Goal: Navigation & Orientation: Find specific page/section

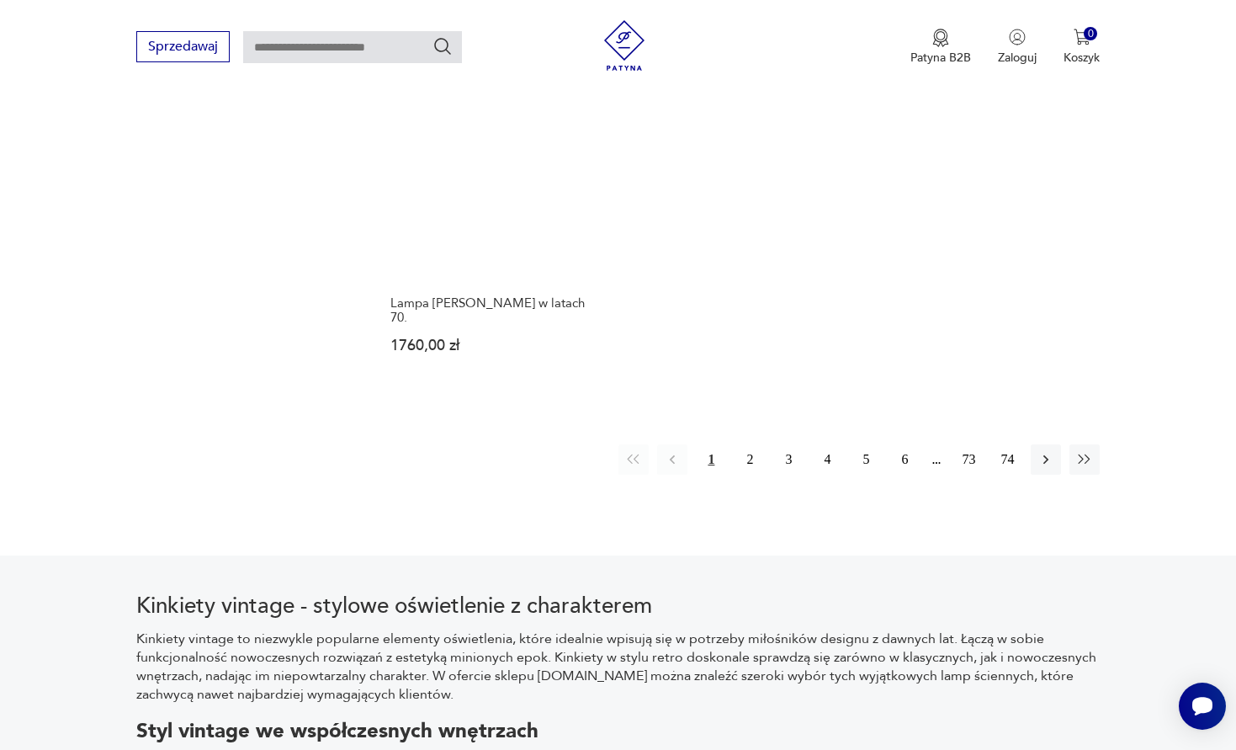
scroll to position [2487, 0]
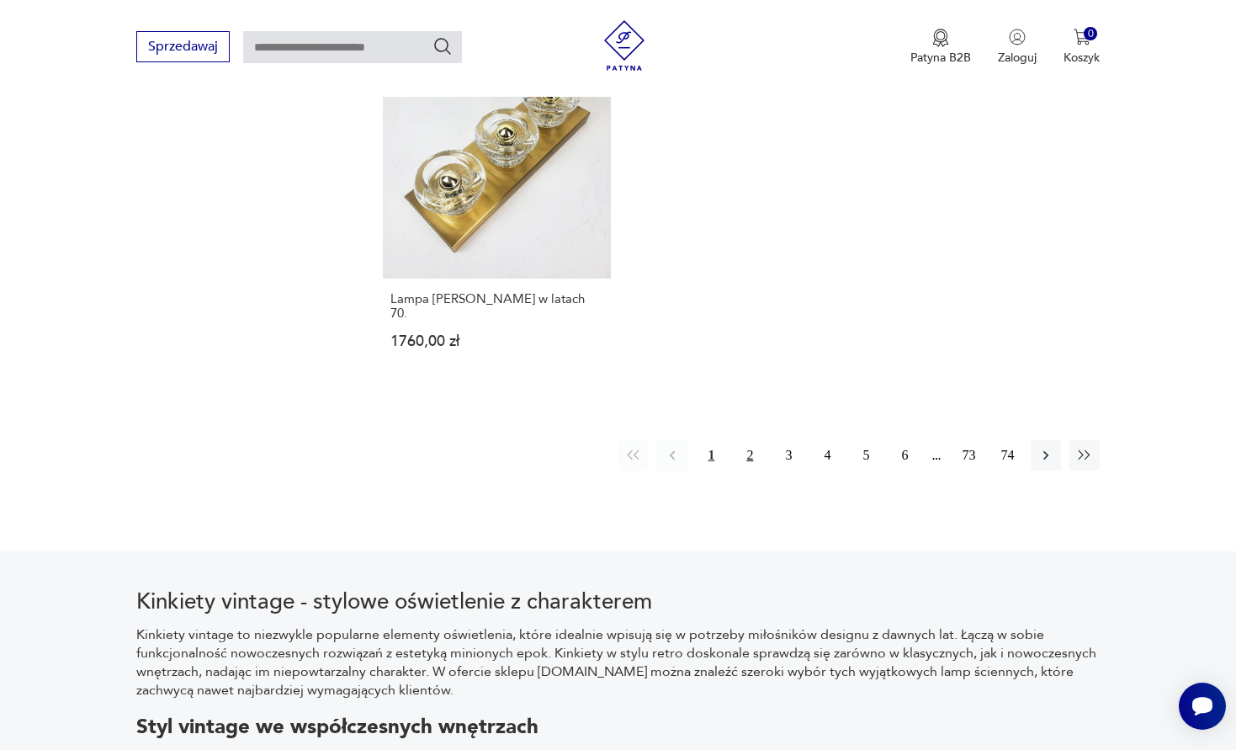
click at [749, 440] on button "2" at bounding box center [749, 455] width 30 height 30
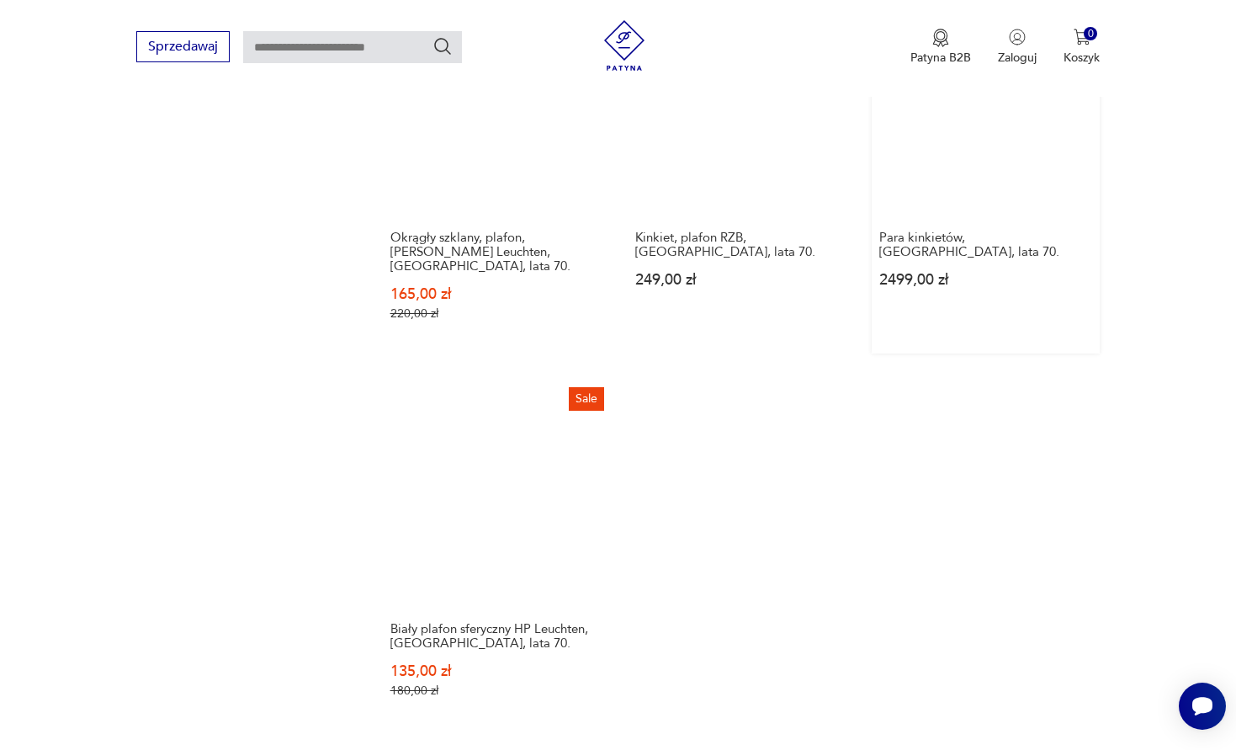
scroll to position [2305, 0]
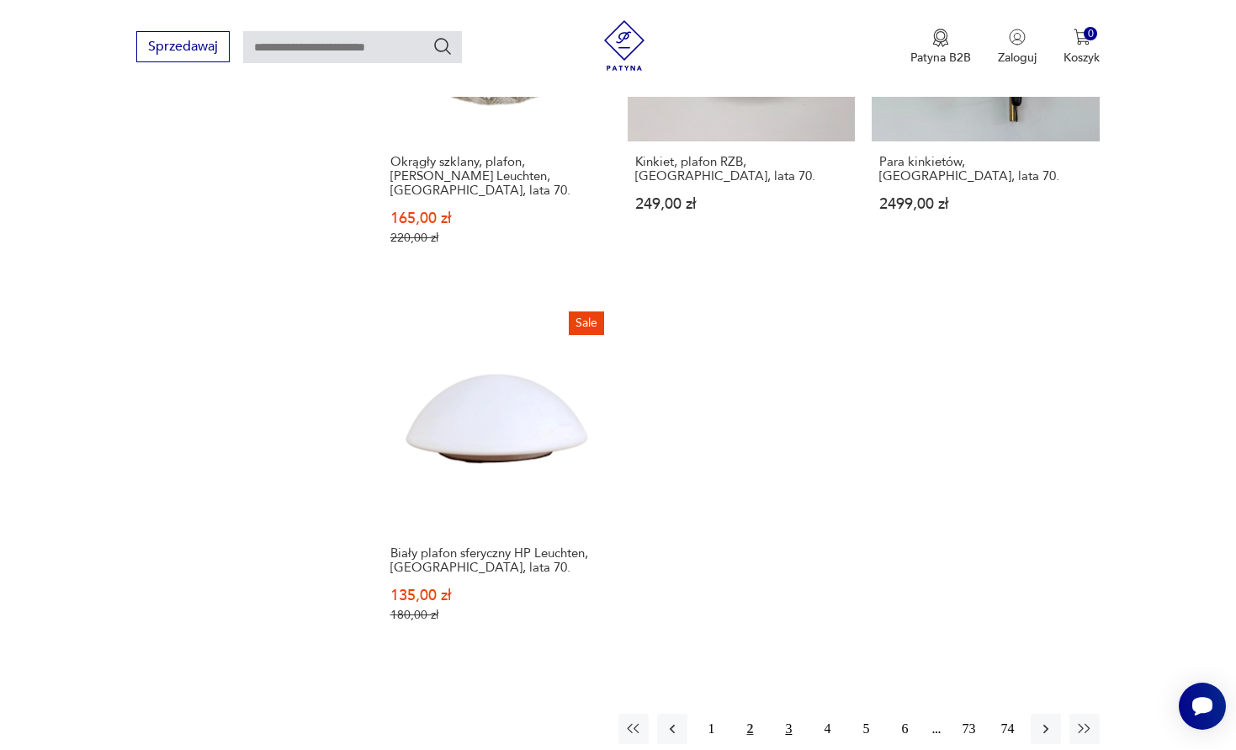
click at [785, 713] on button "3" at bounding box center [788, 728] width 30 height 30
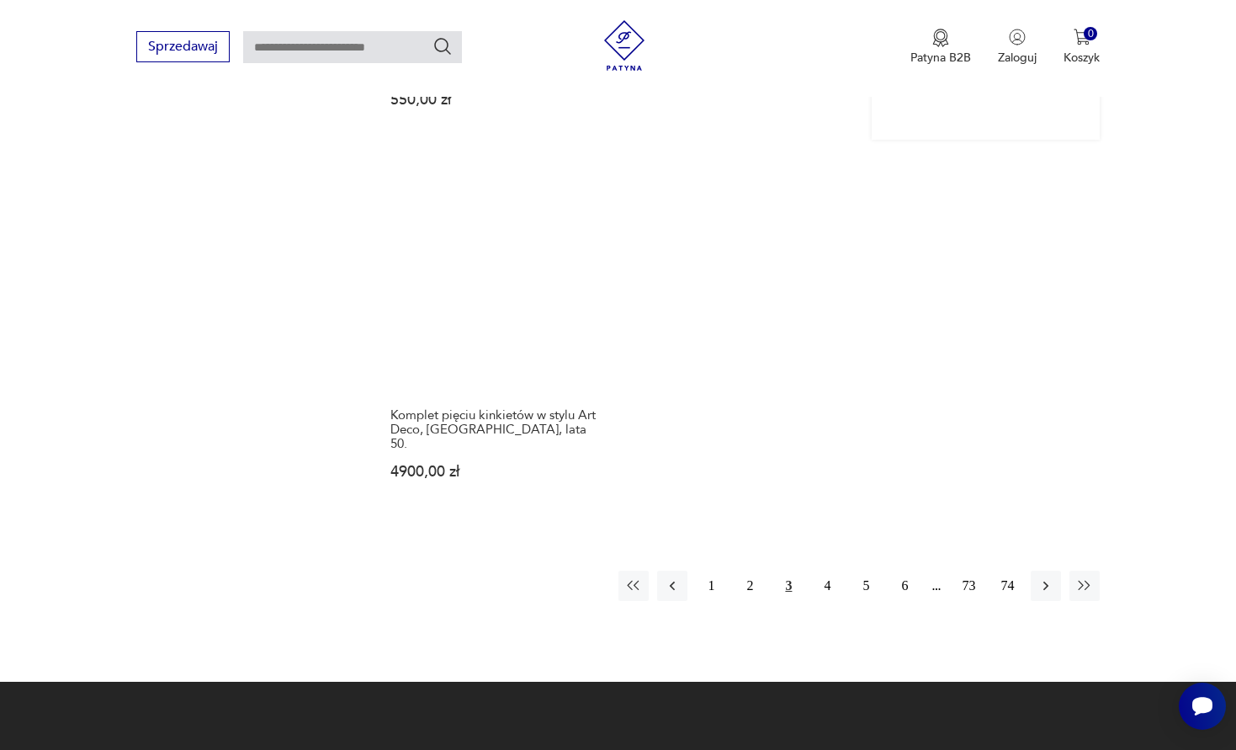
scroll to position [2414, 0]
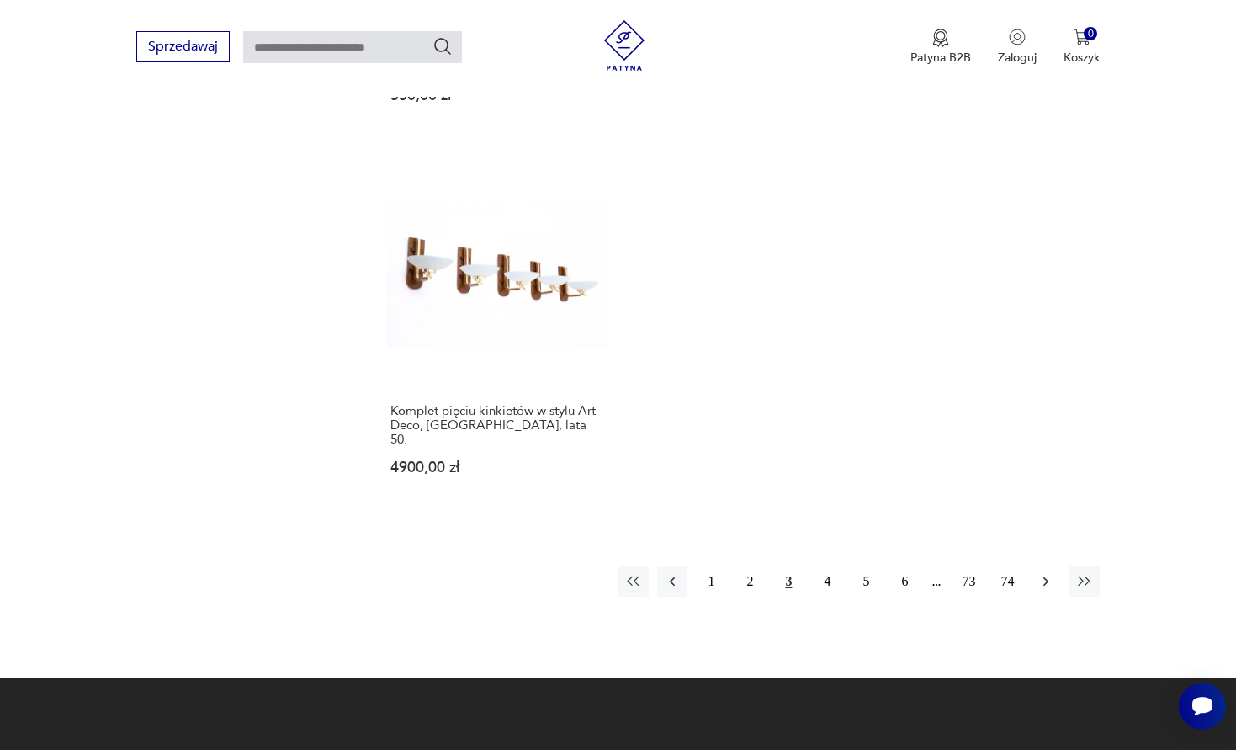
drag, startPoint x: 1088, startPoint y: 554, endPoint x: 1047, endPoint y: 565, distance: 42.7
click at [1047, 566] on div "1 2 3 4 5 6 73 74" at bounding box center [858, 581] width 481 height 30
click at [1047, 566] on button "button" at bounding box center [1046, 581] width 30 height 30
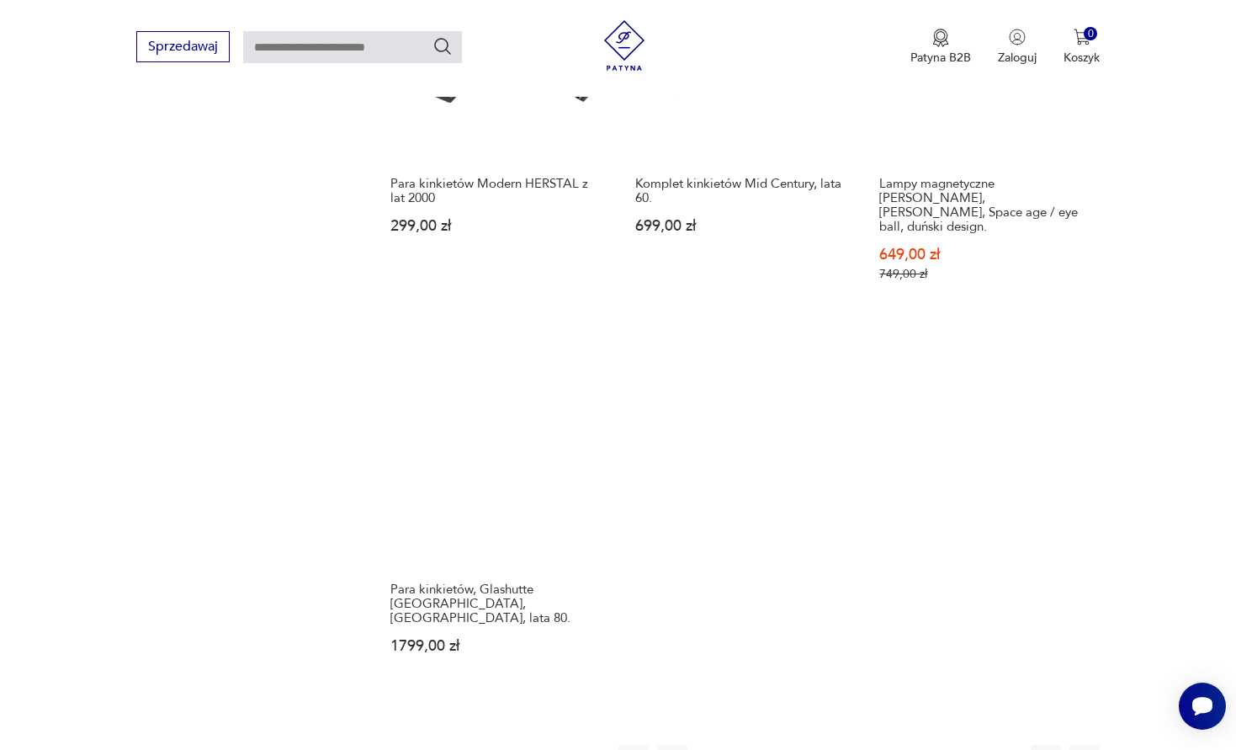
scroll to position [2405, 0]
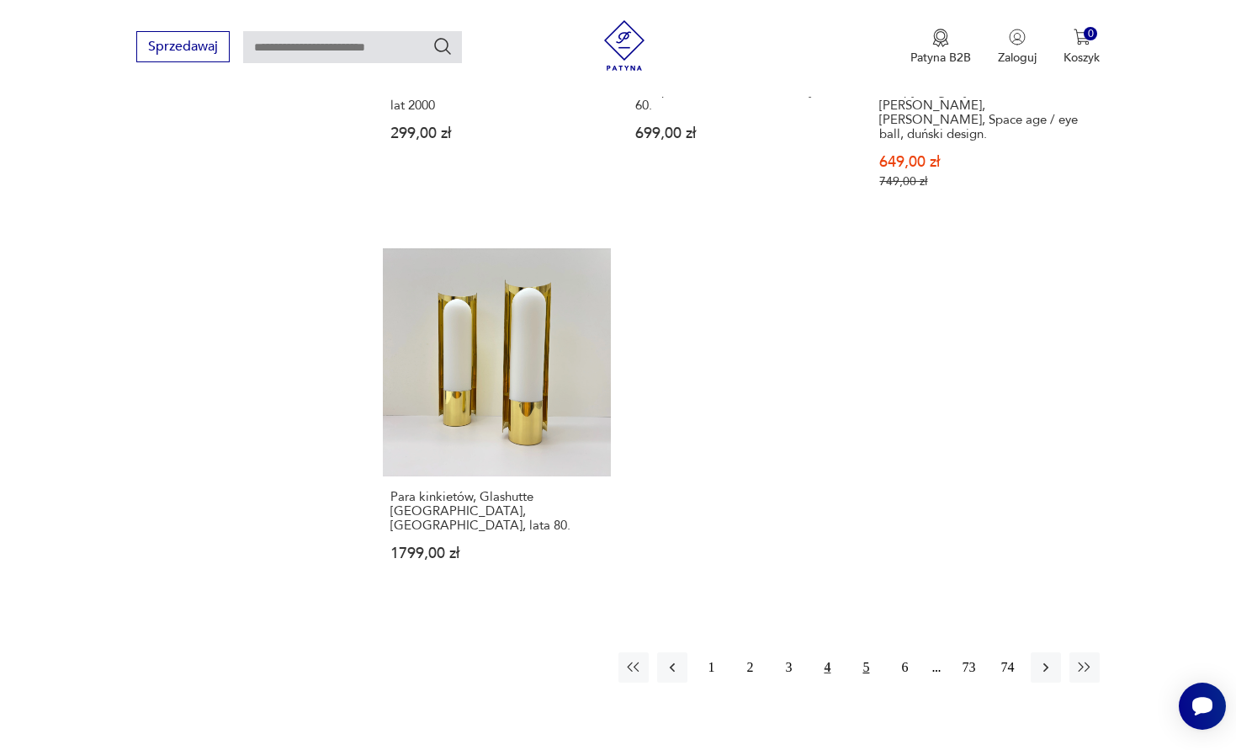
click at [864, 652] on button "5" at bounding box center [866, 667] width 30 height 30
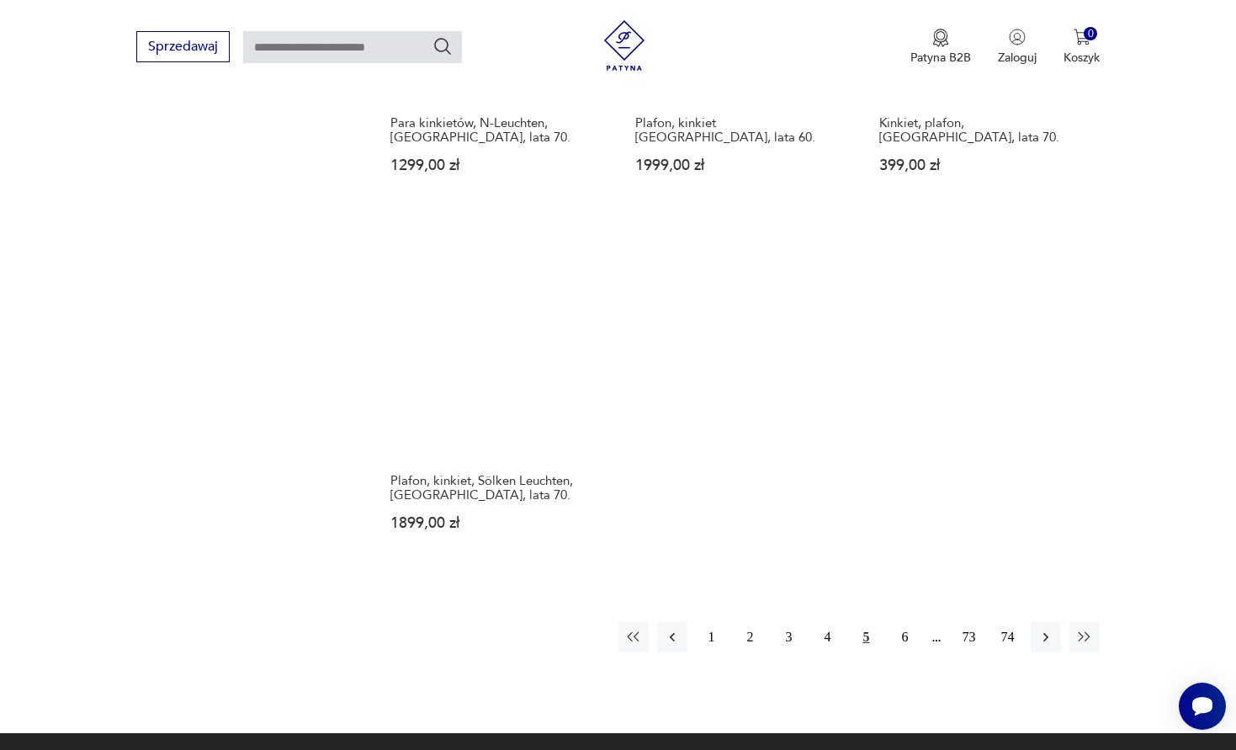
scroll to position [2367, 0]
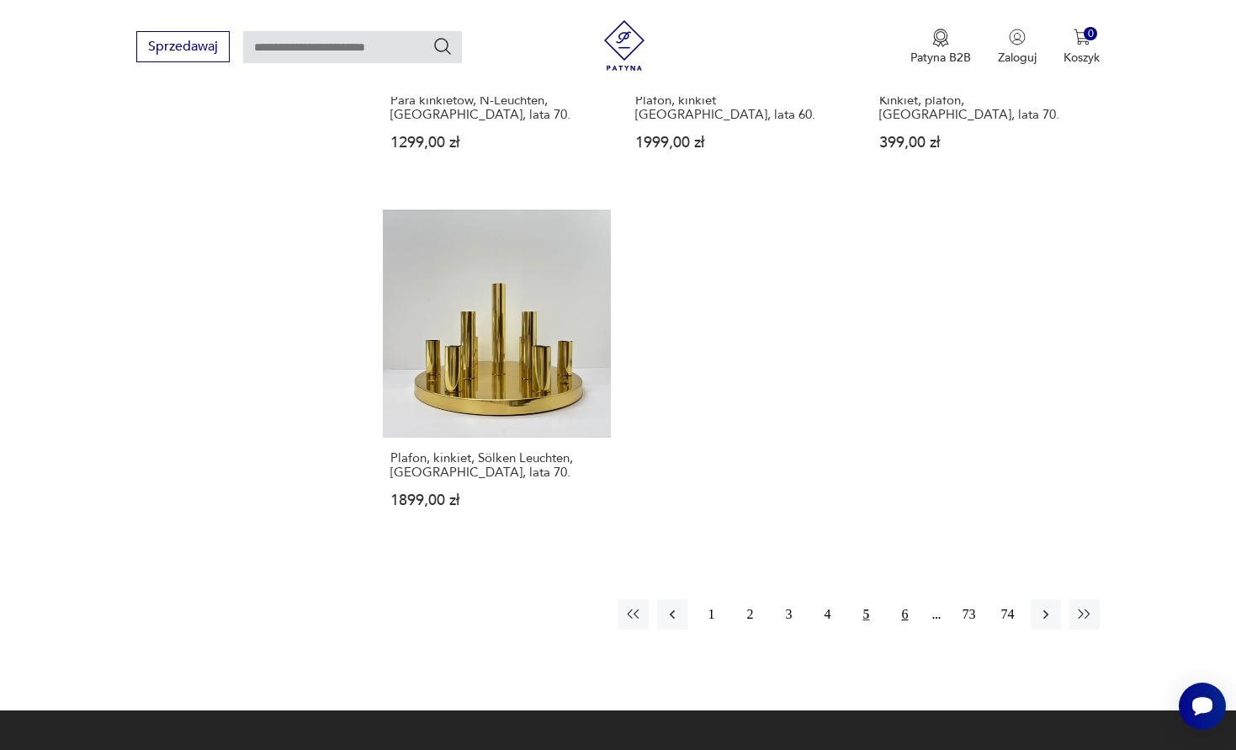
click at [911, 599] on button "6" at bounding box center [904, 614] width 30 height 30
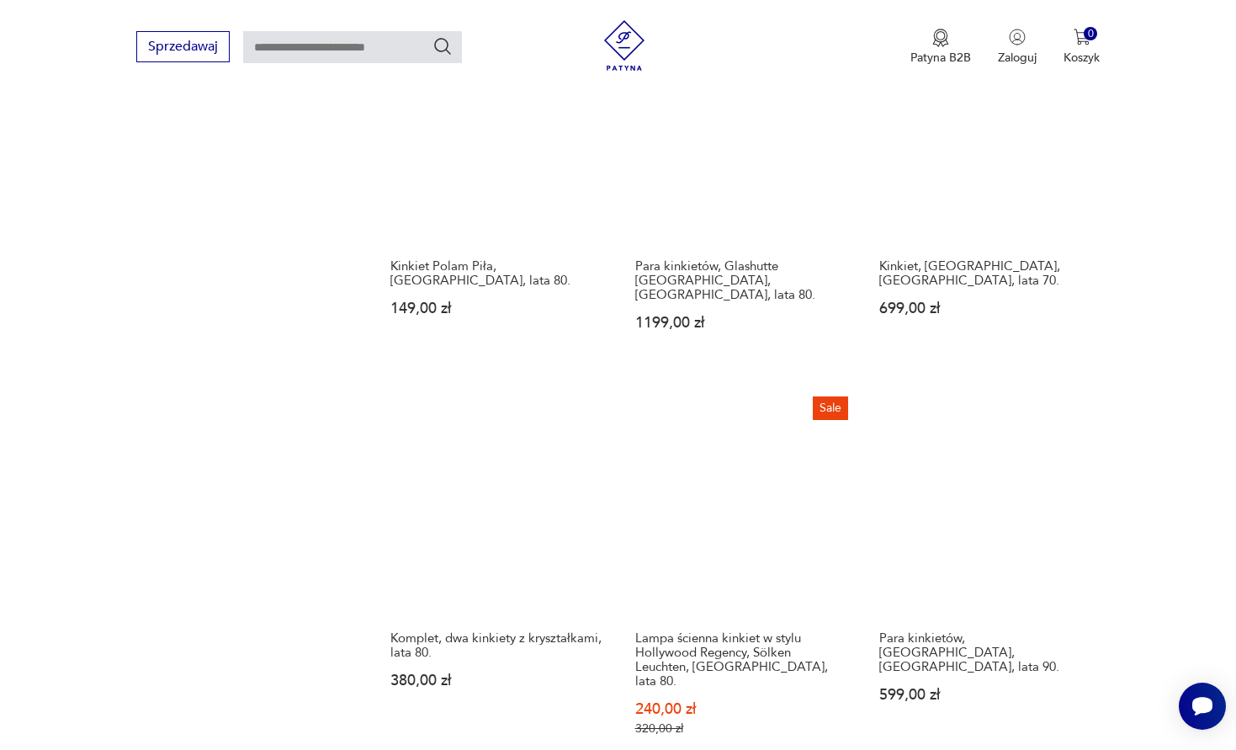
scroll to position [1978, 0]
